Goal: Navigation & Orientation: Find specific page/section

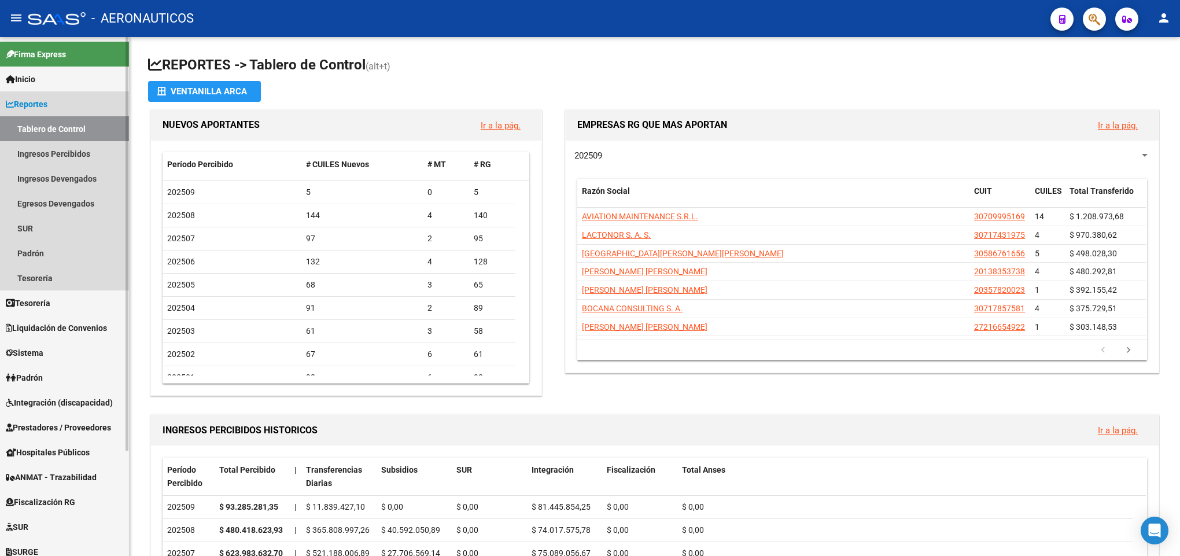
click at [56, 101] on link "Reportes" at bounding box center [64, 103] width 129 height 25
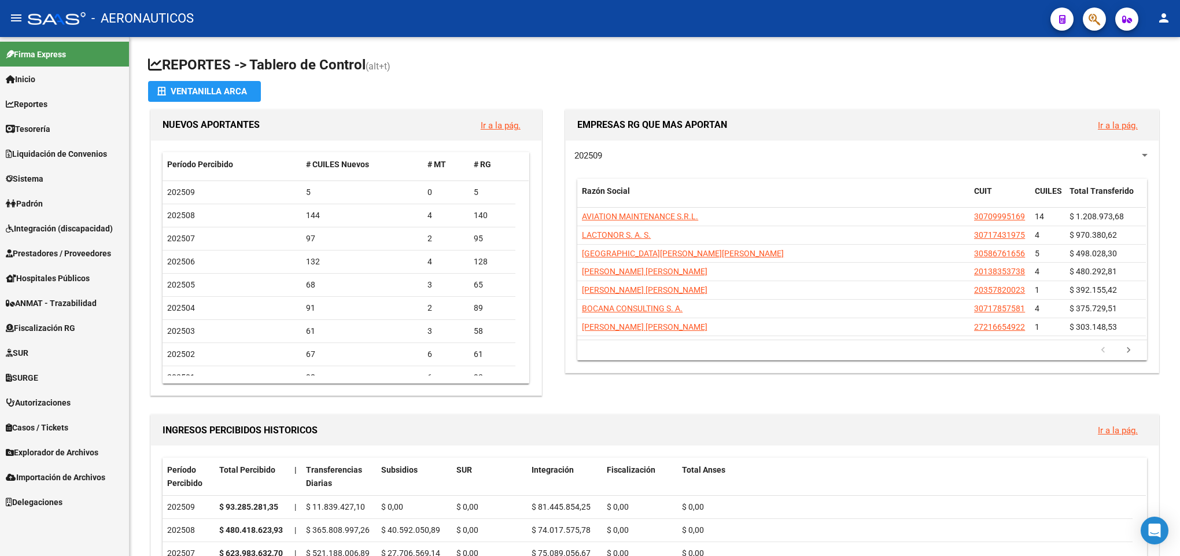
click at [44, 160] on link "Liquidación de Convenios" at bounding box center [64, 153] width 129 height 25
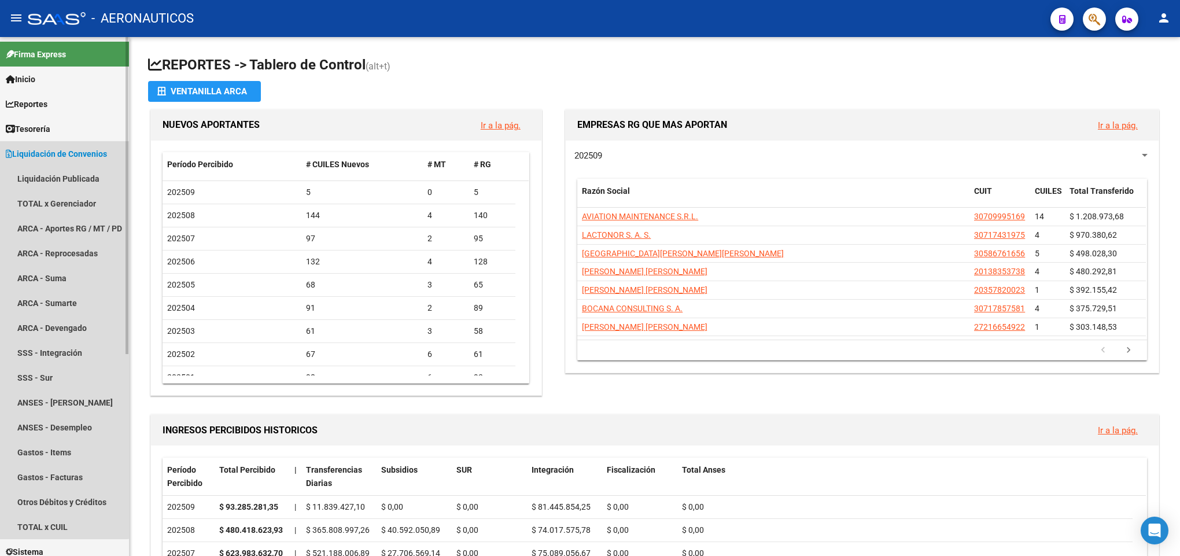
click at [44, 160] on link "Liquidación de Convenios" at bounding box center [64, 153] width 129 height 25
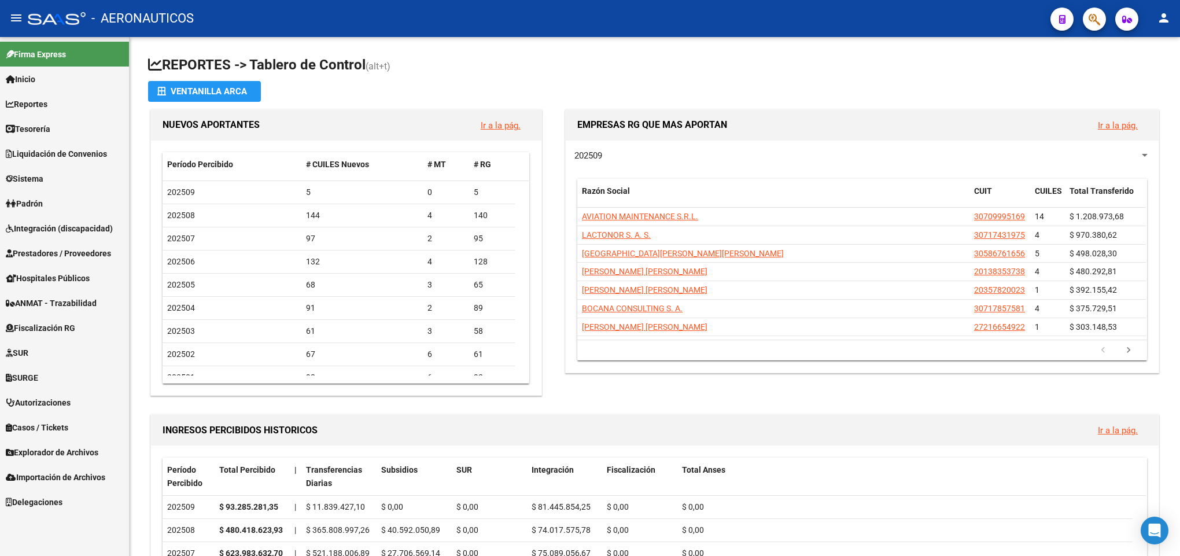
click at [28, 393] on link "Autorizaciones" at bounding box center [64, 402] width 129 height 25
click at [30, 374] on span "SURGE" at bounding box center [22, 377] width 32 height 13
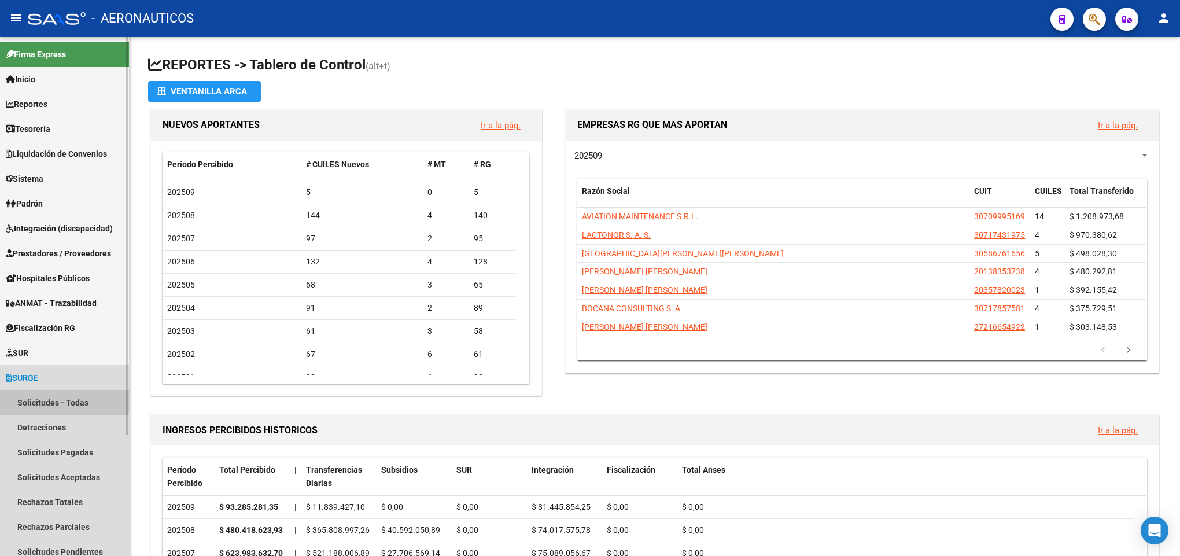
click at [30, 396] on link "Solicitudes - Todas" at bounding box center [64, 402] width 129 height 25
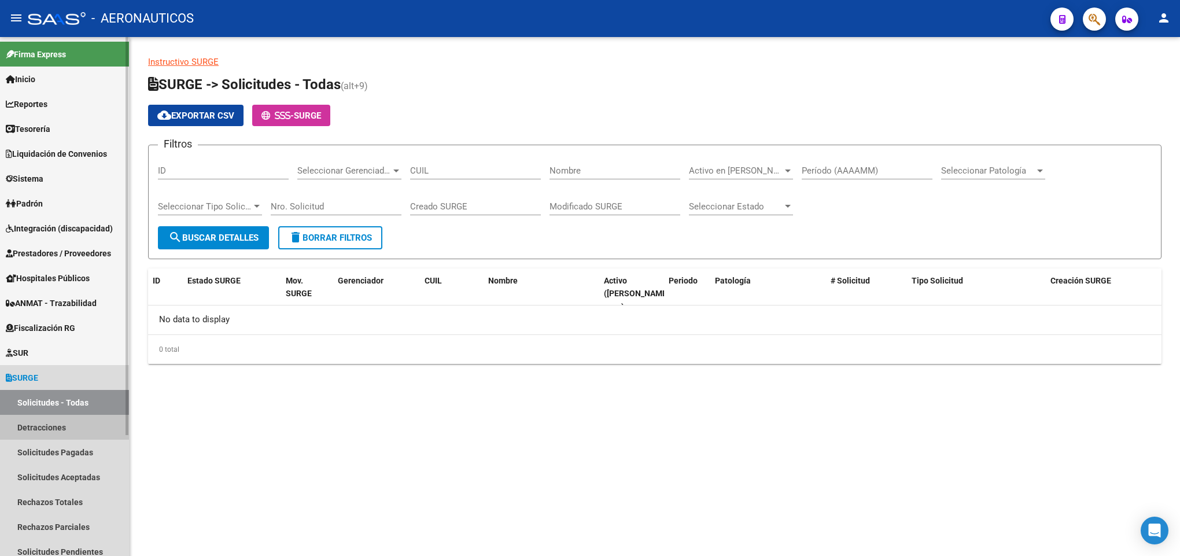
click at [39, 422] on link "Detracciones" at bounding box center [64, 427] width 129 height 25
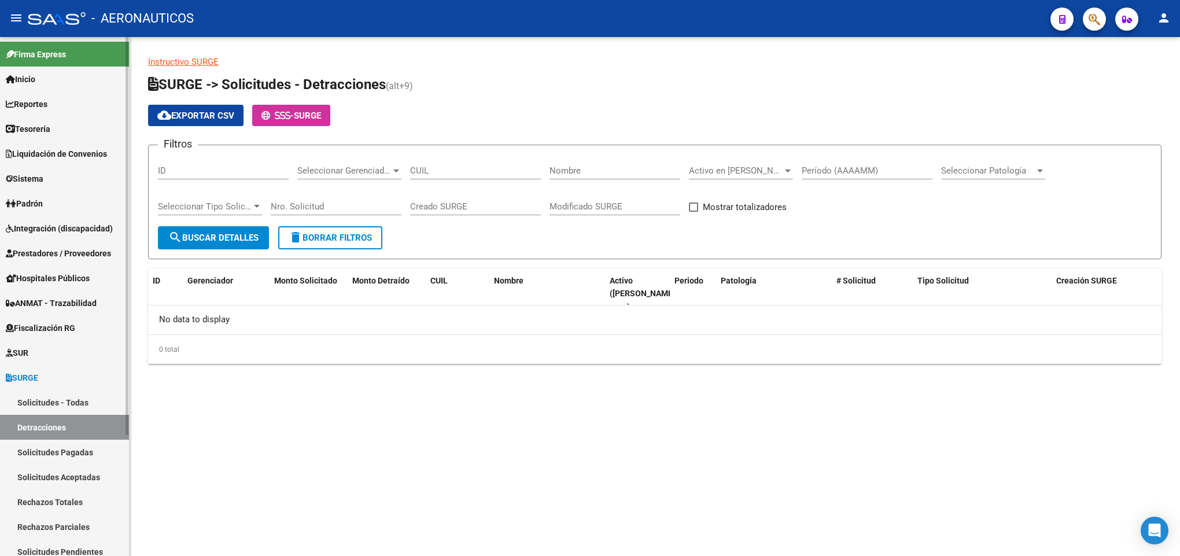
click at [37, 450] on link "Solicitudes Pagadas" at bounding box center [64, 452] width 129 height 25
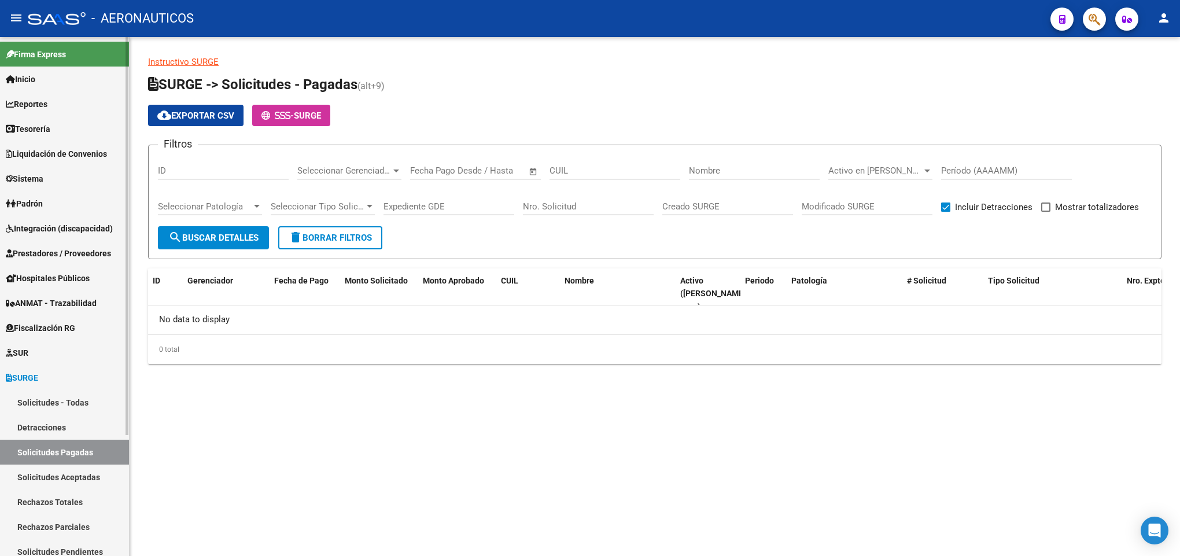
click at [36, 483] on link "Solicitudes Aceptadas" at bounding box center [64, 477] width 129 height 25
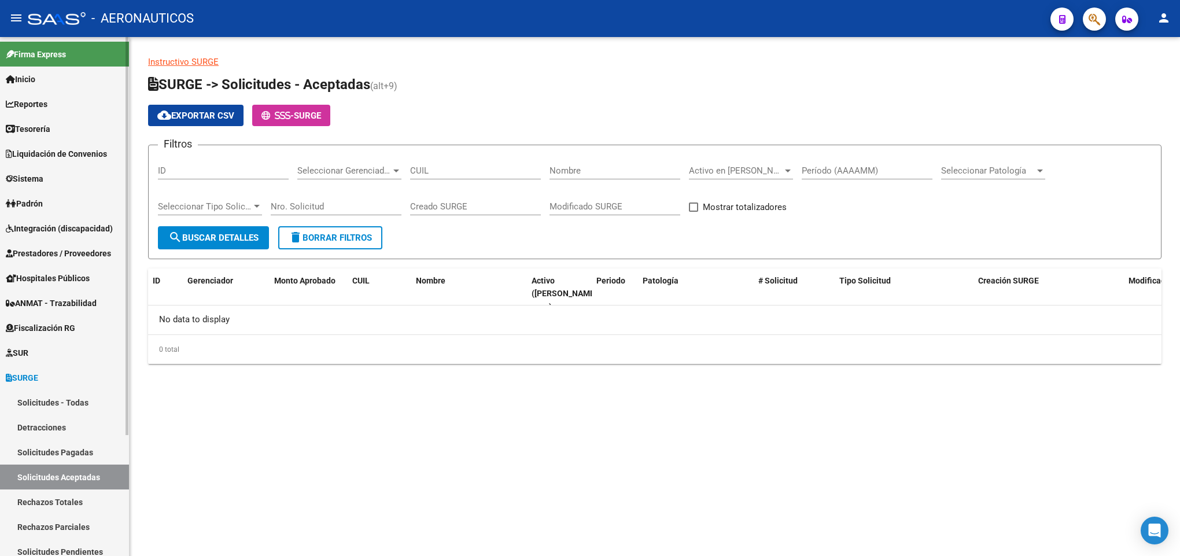
click at [32, 502] on link "Rechazos Totales" at bounding box center [64, 501] width 129 height 25
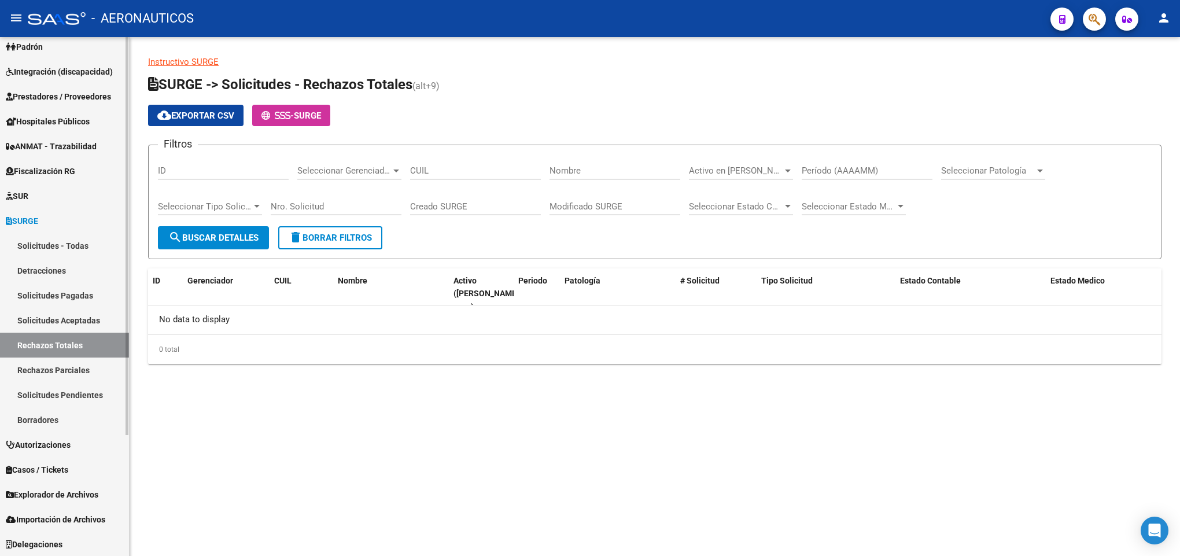
click at [49, 441] on span "Autorizaciones" at bounding box center [38, 445] width 65 height 13
